Goal: Find contact information: Find contact information

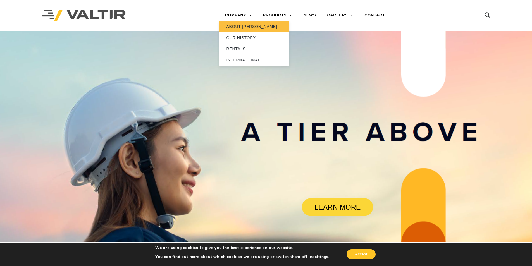
click at [238, 25] on link "ABOUT [PERSON_NAME]" at bounding box center [254, 26] width 70 height 11
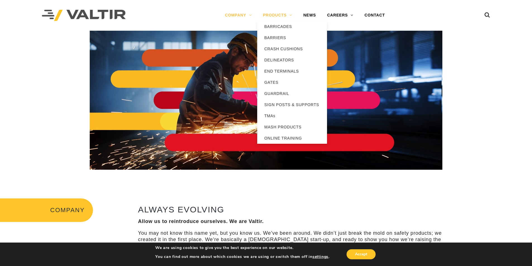
click at [276, 13] on link "PRODUCTS" at bounding box center [277, 15] width 40 height 11
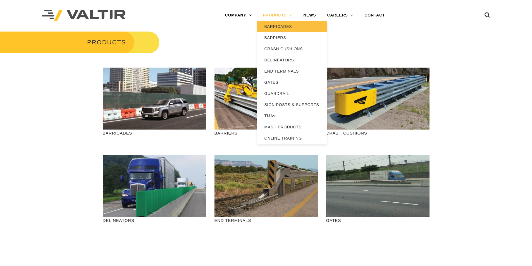
click at [273, 27] on link "BARRICADES" at bounding box center [292, 26] width 70 height 11
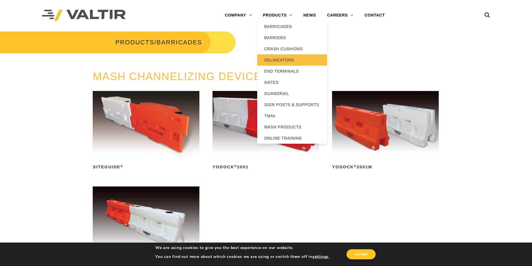
click at [270, 61] on link "DELINEATORS" at bounding box center [292, 59] width 70 height 11
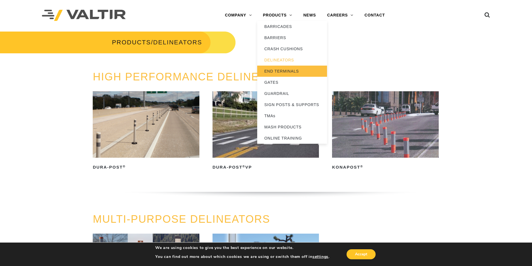
click at [275, 71] on link "END TERMINALS" at bounding box center [292, 71] width 70 height 11
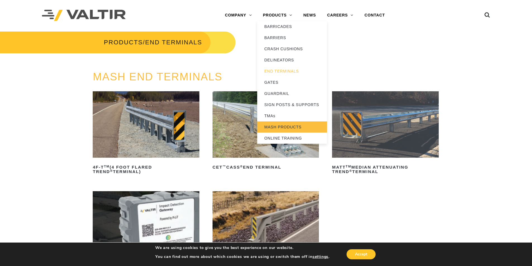
click at [272, 128] on link "MASH PRODUCTS" at bounding box center [292, 126] width 70 height 11
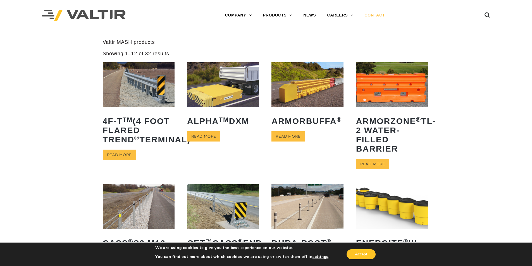
click at [366, 12] on link "CONTACT" at bounding box center [375, 15] width 32 height 11
